Goal: Navigation & Orientation: Find specific page/section

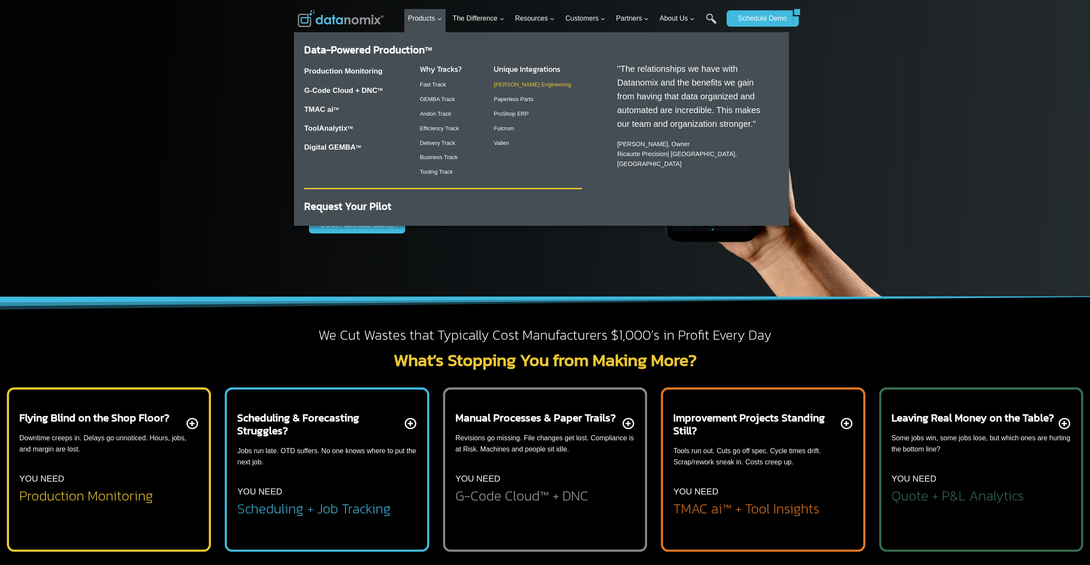
click at [510, 83] on link "[PERSON_NAME] Engineering" at bounding box center [532, 84] width 77 height 6
click at [505, 141] on link "Vallen" at bounding box center [501, 143] width 15 height 6
